Goal: Task Accomplishment & Management: Use online tool/utility

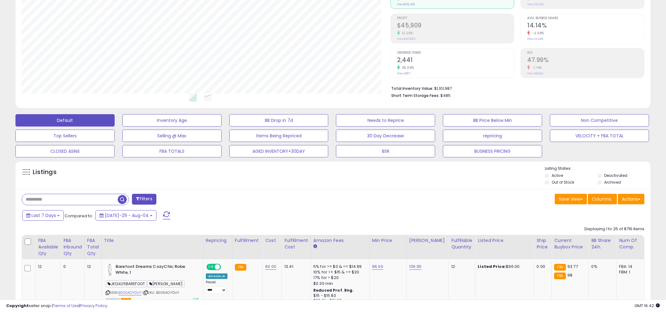
scroll to position [127, 369]
click at [82, 200] on input "text" at bounding box center [100, 199] width 157 height 11
paste input "**********"
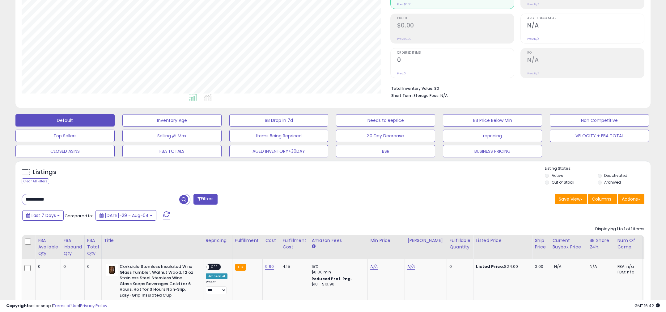
scroll to position [146, 0]
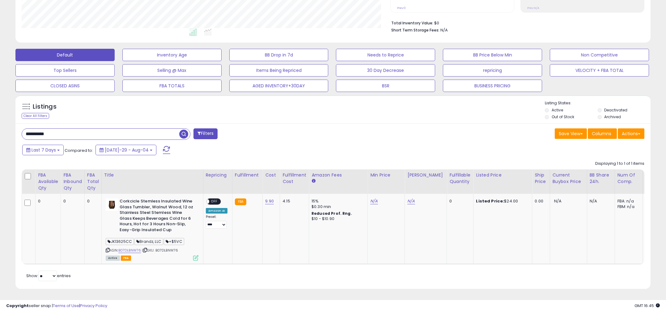
drag, startPoint x: 127, startPoint y: 134, endPoint x: 123, endPoint y: 125, distance: 9.4
click at [13, 125] on div "Listings Clear All Filters" at bounding box center [333, 194] width 644 height 205
paste input "text"
type input "**********"
click at [209, 130] on button "Filters" at bounding box center [205, 134] width 24 height 11
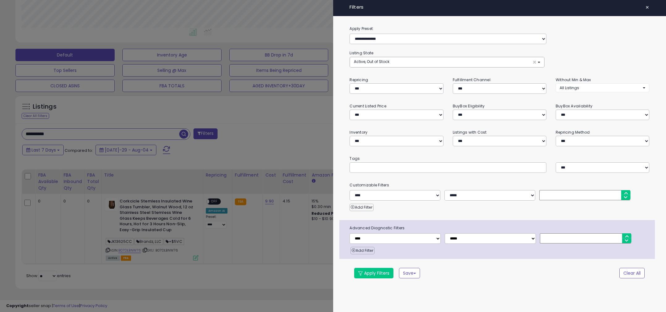
click at [649, 7] on span "×" at bounding box center [647, 7] width 4 height 9
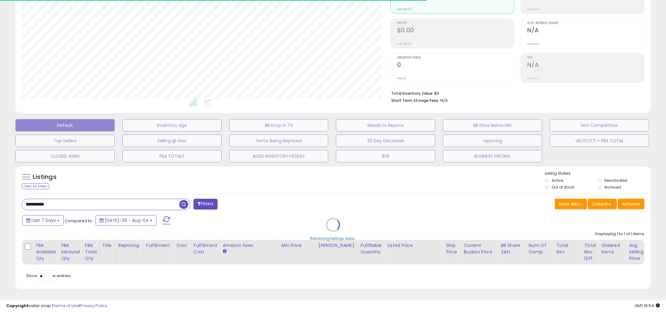
click at [105, 205] on div "Retrieving listings data.." at bounding box center [333, 230] width 644 height 134
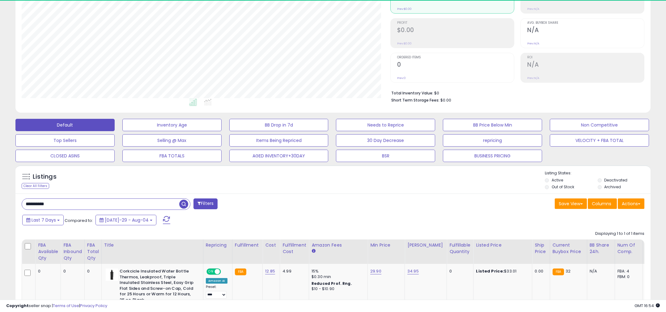
scroll to position [127, 369]
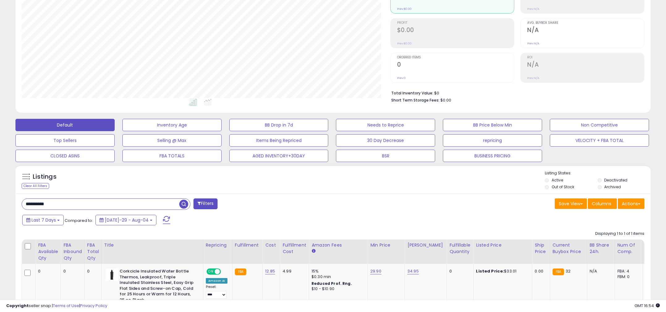
drag, startPoint x: 100, startPoint y: 206, endPoint x: -35, endPoint y: 198, distance: 134.7
click at [0, 198] on html "Unable to login Retrieving listings data.. has not yet accepted the Terms of Us…" at bounding box center [333, 80] width 666 height 312
type input "**********"
click at [183, 205] on span "button" at bounding box center [183, 204] width 9 height 9
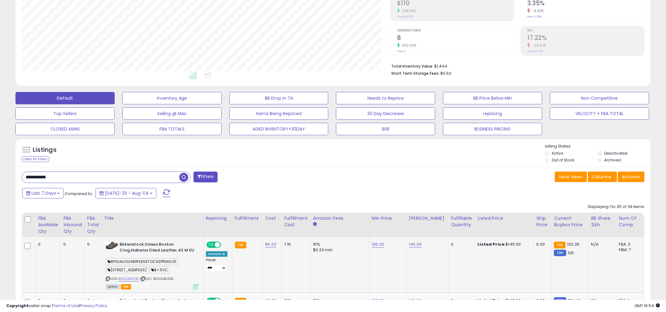
scroll to position [126, 0]
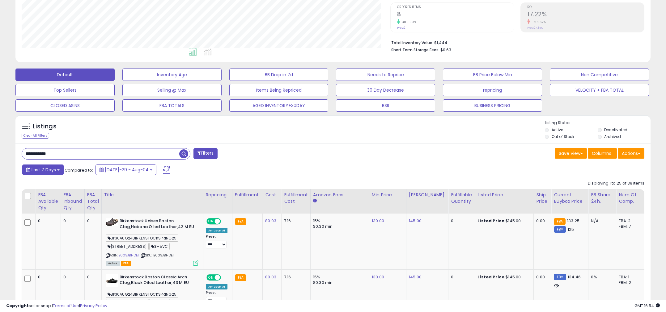
click at [54, 170] on span "Last 7 Days" at bounding box center [44, 170] width 24 height 6
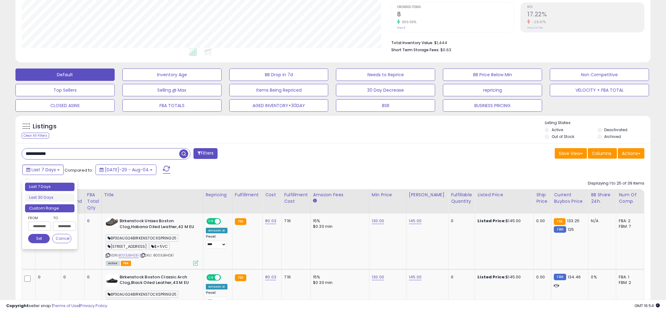
click at [61, 210] on li "Custom Range" at bounding box center [49, 209] width 49 height 8
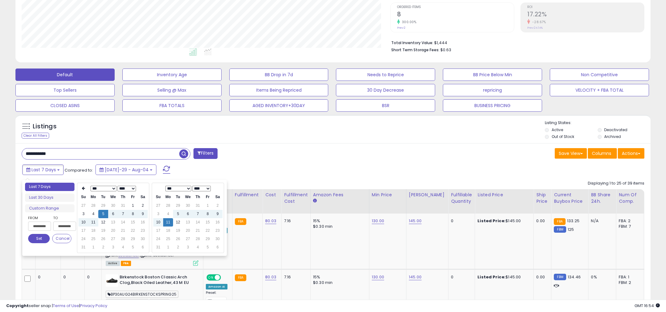
click at [106, 189] on select "*** *** *** *** *** *** *** ***" at bounding box center [104, 189] width 26 height 6
click at [108, 204] on td "1" at bounding box center [113, 206] width 10 height 8
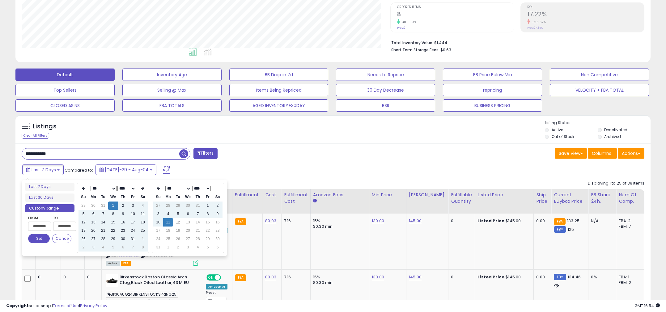
type input "**********"
click at [36, 242] on button "Set" at bounding box center [39, 238] width 22 height 9
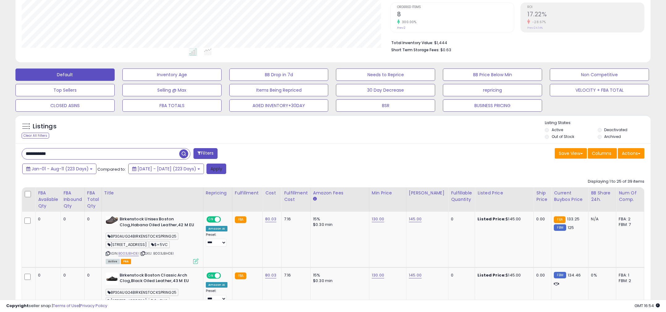
click at [226, 166] on button "Apply" at bounding box center [216, 169] width 20 height 11
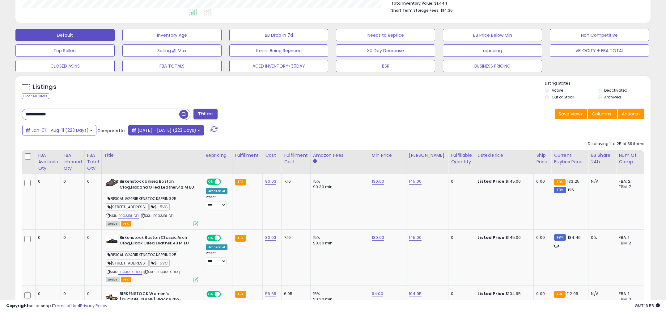
scroll to position [169, 0]
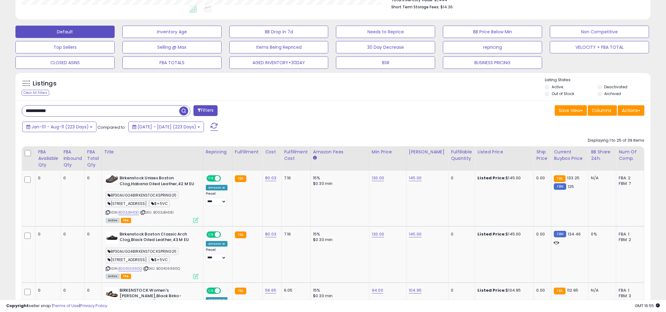
drag, startPoint x: 96, startPoint y: 112, endPoint x: 0, endPoint y: 108, distance: 96.2
click at [222, 38] on button "repricing" at bounding box center [171, 32] width 99 height 12
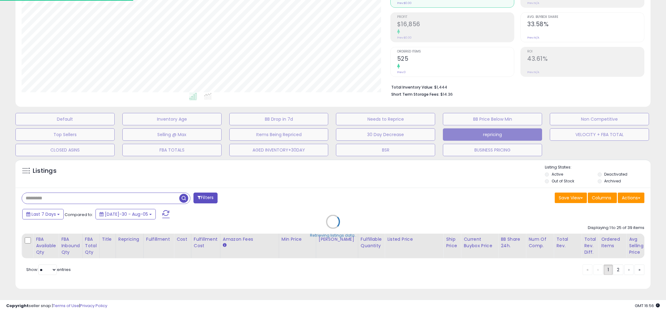
scroll to position [82, 0]
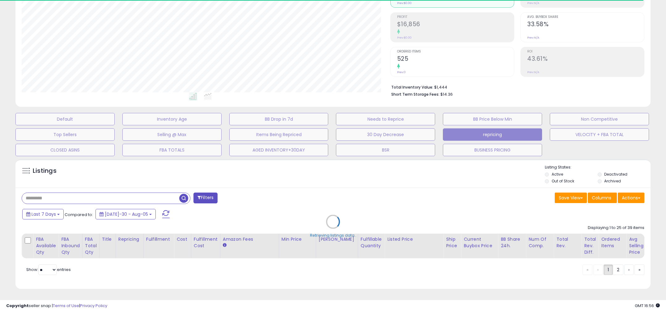
select select "**"
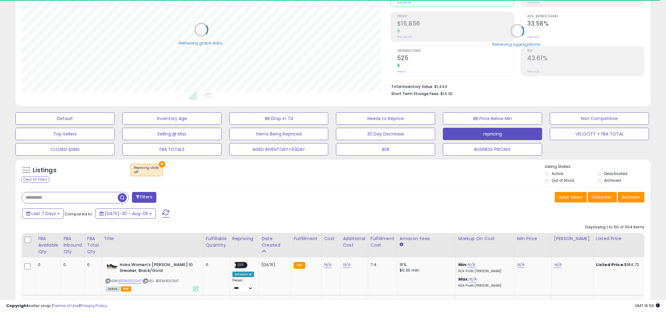
scroll to position [169, 0]
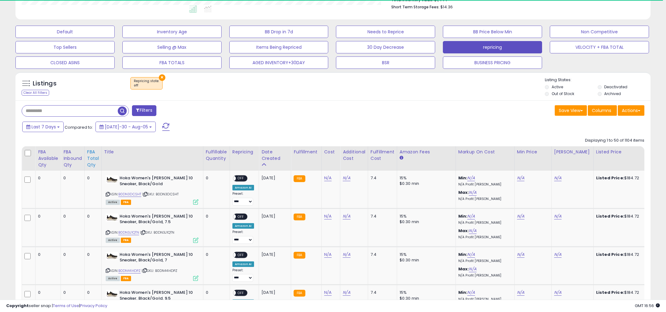
click at [94, 158] on div "FBA Total Qty" at bounding box center [93, 158] width 12 height 19
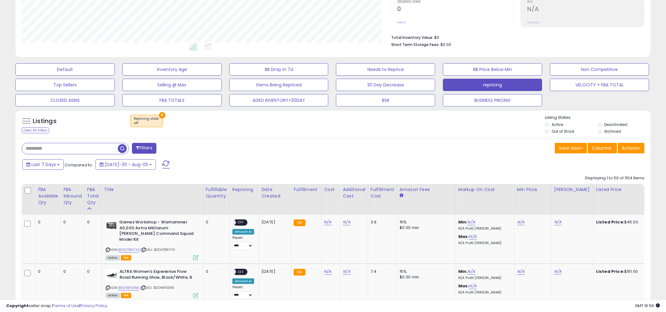
scroll to position [135, 0]
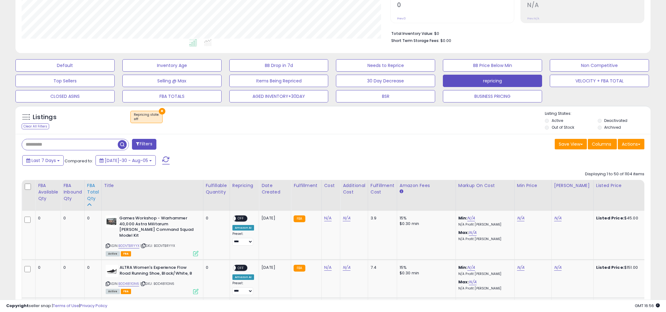
click at [96, 193] on div "FBA Total Qty" at bounding box center [93, 192] width 12 height 19
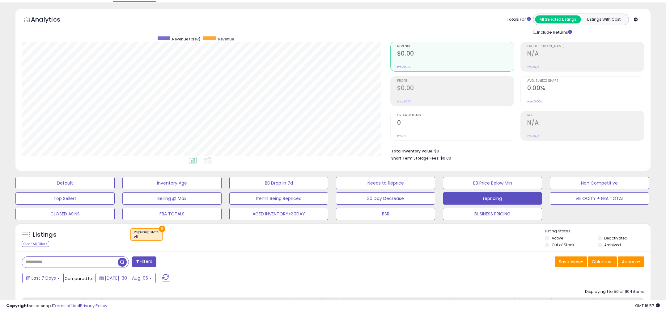
scroll to position [0, 0]
